Goal: Task Accomplishment & Management: Manage account settings

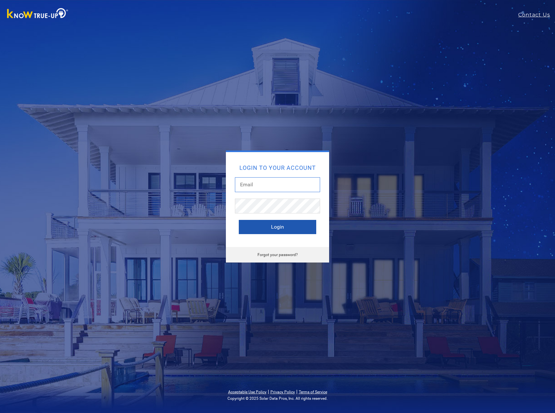
type input "jbolt@solteksolar.com"
click at [270, 225] on button "Login" at bounding box center [277, 227] width 77 height 14
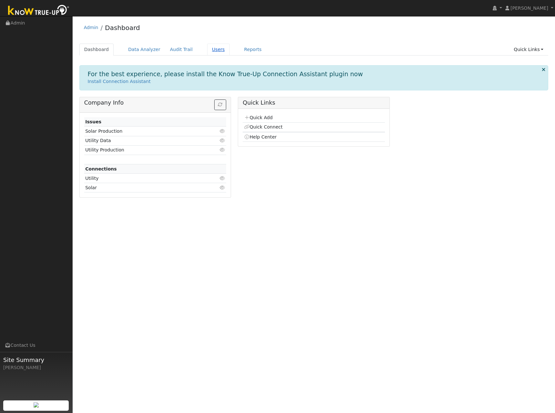
click at [208, 46] on link "Users" at bounding box center [218, 50] width 23 height 12
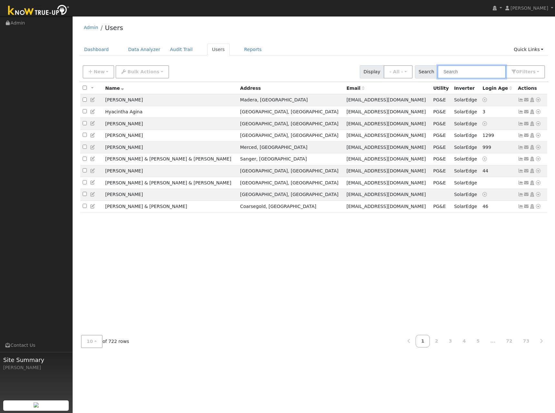
click at [454, 69] on input "text" at bounding box center [472, 71] width 68 height 13
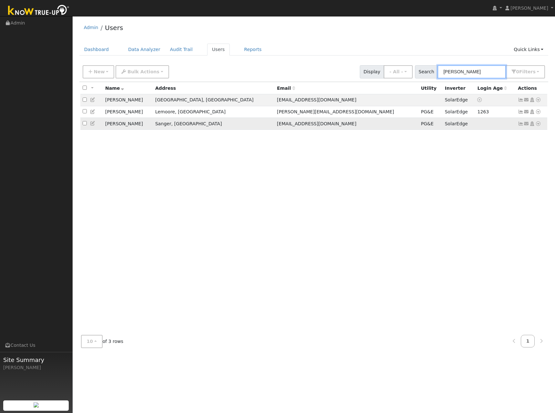
type input "[PERSON_NAME]"
click at [522, 124] on icon at bounding box center [521, 123] width 6 height 5
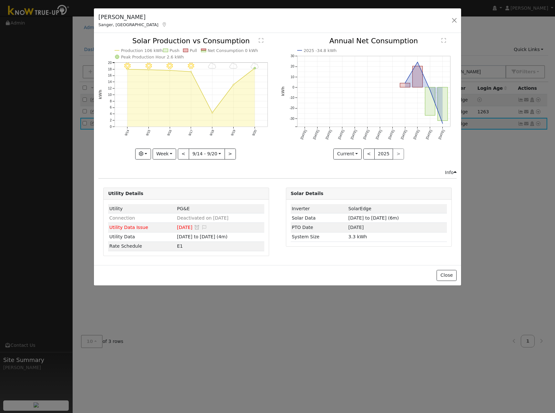
click at [278, 223] on div "Utility Details Utility PG&E Connection Deactivated on [DATE] Utility Data Issu…" at bounding box center [277, 221] width 365 height 68
click at [297, 255] on div "Solar Details Inverter SolarEdge Solar Data [DATE] to [DATE] (6m) PTO Date [DAT…" at bounding box center [368, 221] width 173 height 68
click at [235, 216] on td "Deactivated on [DATE]" at bounding box center [220, 217] width 88 height 9
click at [277, 227] on div "Utility Details Utility PG&E Connection Deactivated on 09/21/25 Utility Data Is…" at bounding box center [277, 221] width 365 height 68
click at [446, 273] on button "Close" at bounding box center [447, 275] width 20 height 11
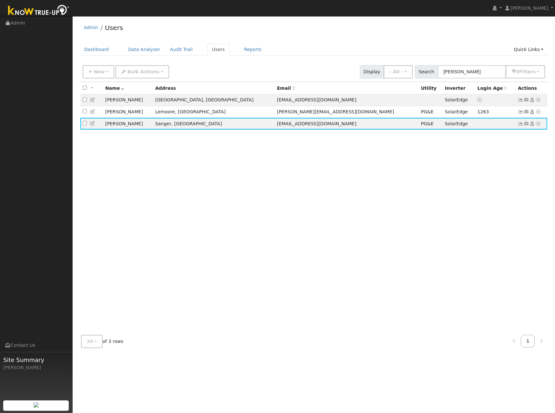
click at [373, 242] on div "All None All on page None on page Name Address Email Utility Inverter Login Age…" at bounding box center [313, 205] width 469 height 247
